Goal: Find specific page/section: Find specific page/section

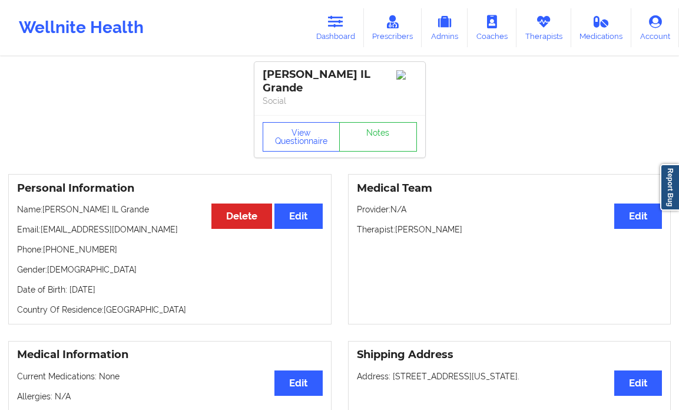
click at [395, 28] on icon at bounding box center [392, 21] width 15 height 13
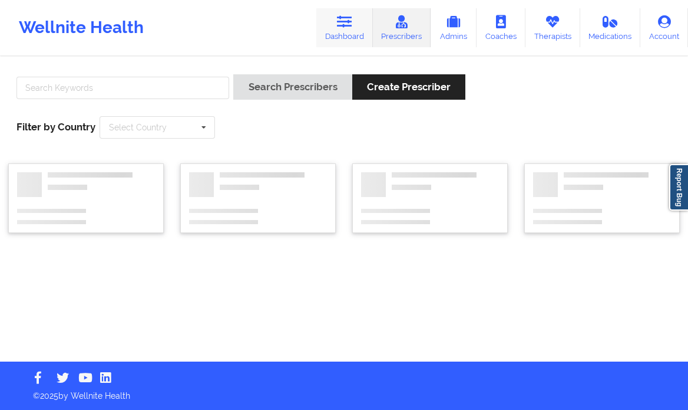
click at [342, 29] on link "Dashboard" at bounding box center [344, 27] width 57 height 39
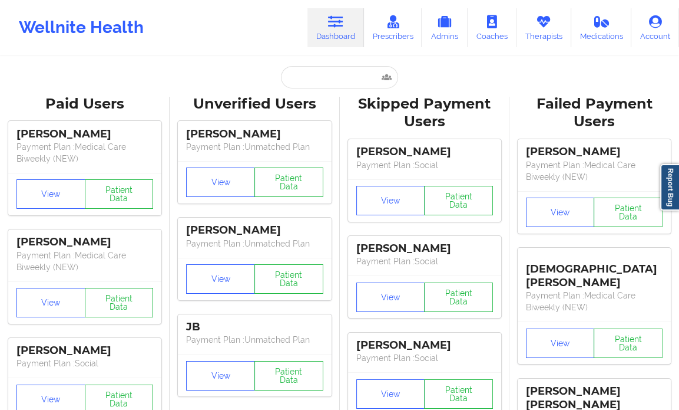
click at [339, 26] on icon at bounding box center [335, 21] width 15 height 13
click at [299, 78] on input "text" at bounding box center [339, 77] width 117 height 22
paste input "[PERSON_NAME]"
type input "[PERSON_NAME]"
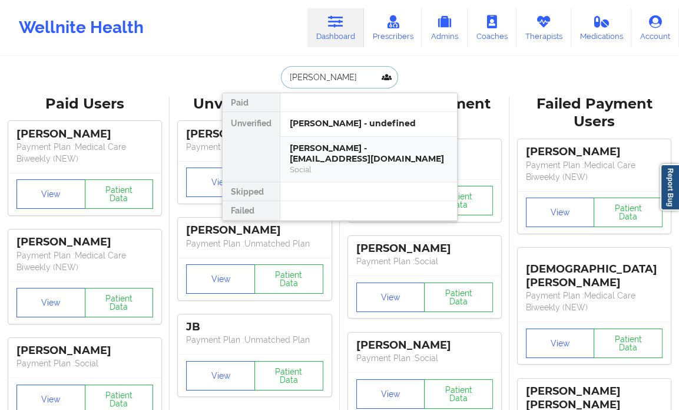
click at [325, 164] on div "Social" at bounding box center [369, 169] width 158 height 10
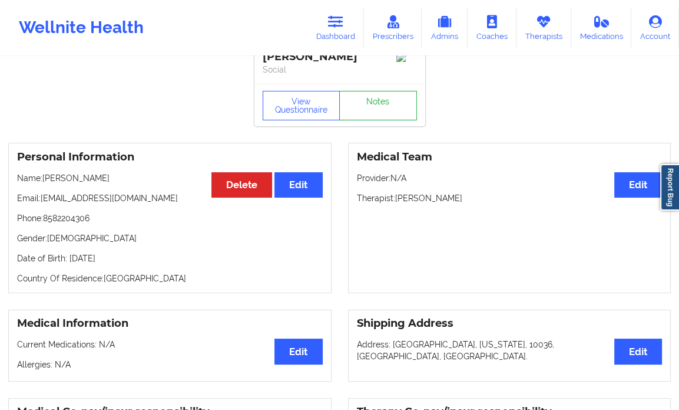
scroll to position [18, 0]
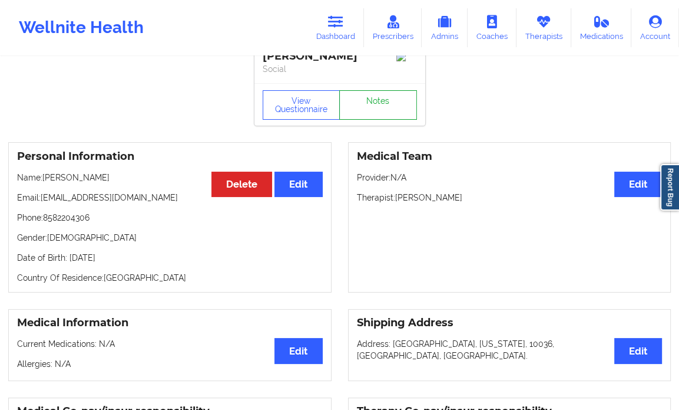
click at [377, 110] on link "Notes" at bounding box center [378, 104] width 78 height 29
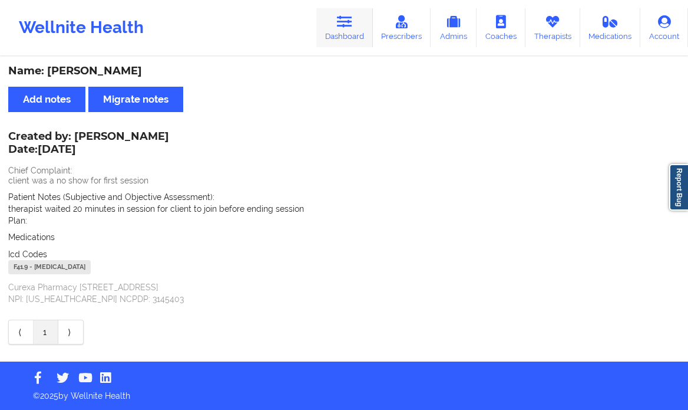
click at [342, 23] on icon at bounding box center [344, 21] width 15 height 13
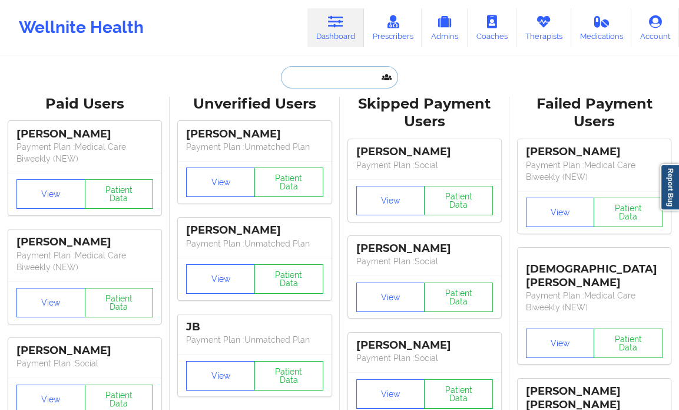
click at [315, 81] on input "text" at bounding box center [339, 77] width 117 height 22
paste input "[EMAIL_ADDRESS][DOMAIN_NAME]"
type input "[EMAIL_ADDRESS][DOMAIN_NAME]"
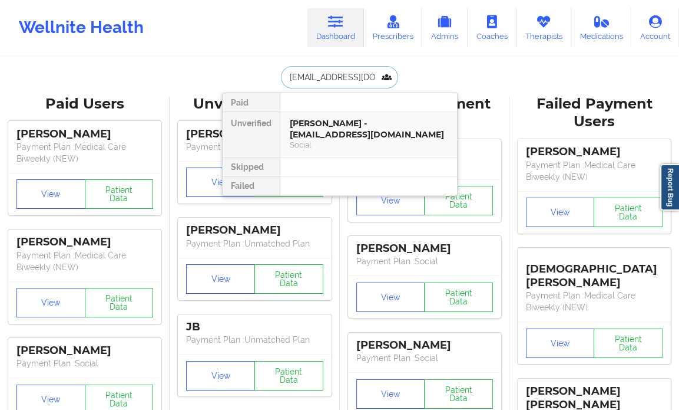
click at [318, 141] on div "Social" at bounding box center [369, 145] width 158 height 10
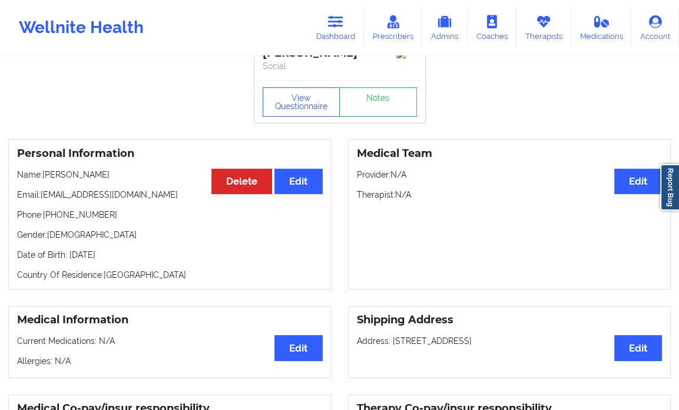
scroll to position [21, 0]
